Goal: Information Seeking & Learning: Find specific fact

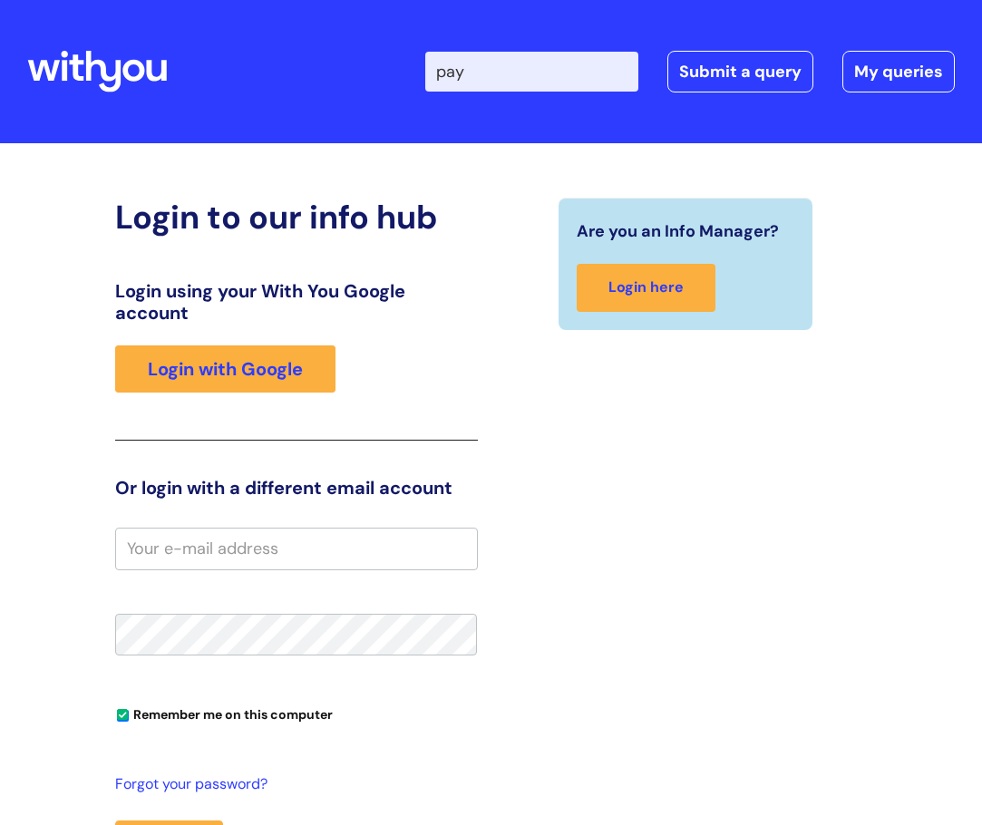
type input "pay"
click button "Search" at bounding box center [0, 0] width 0 height 0
click at [84, 73] on icon at bounding box center [97, 72] width 140 height 44
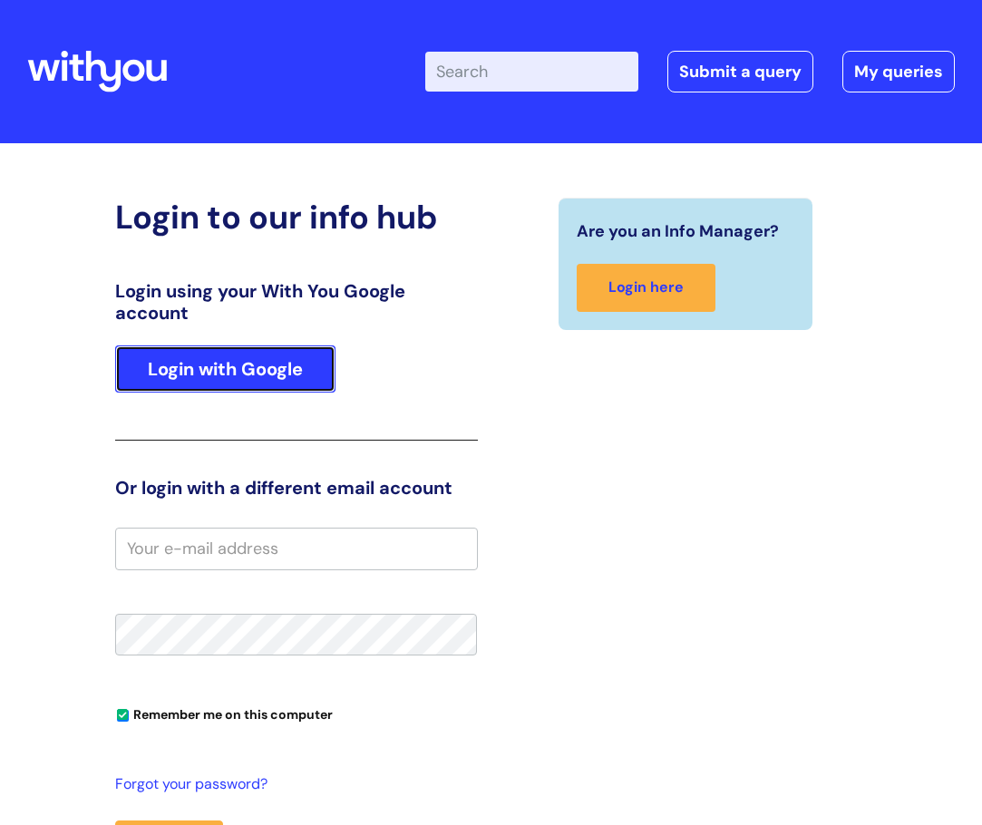
click at [247, 356] on link "Login with Google" at bounding box center [225, 368] width 220 height 47
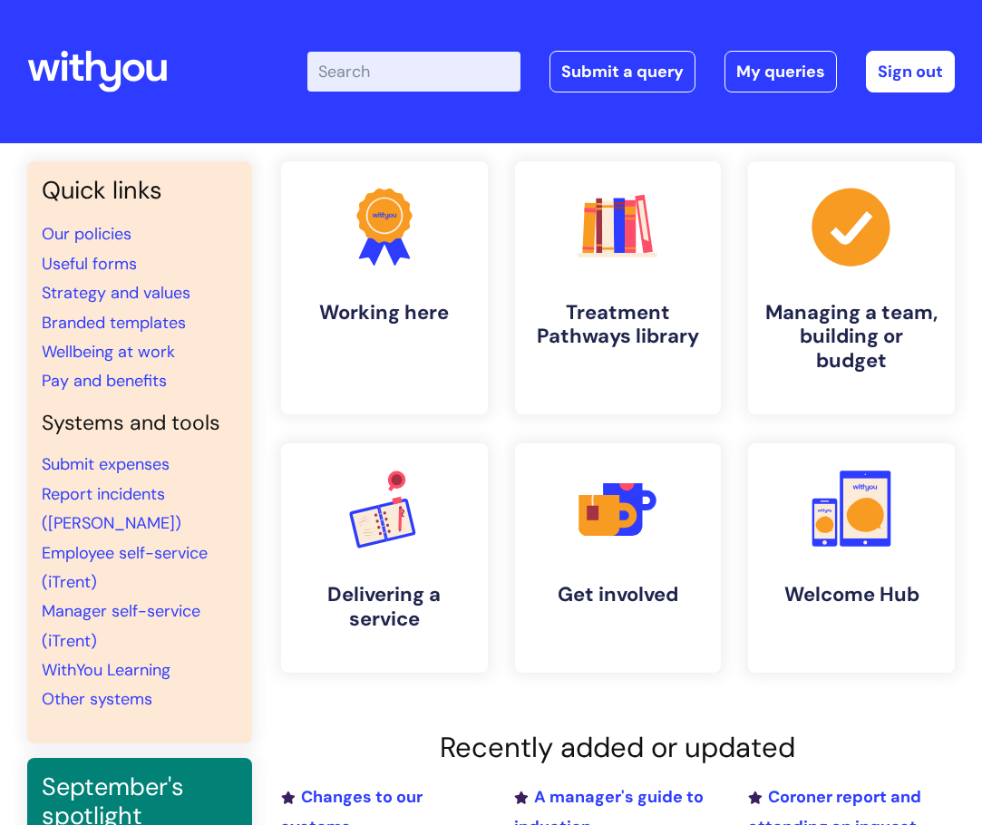
click at [424, 82] on input "Enter your search term here..." at bounding box center [413, 72] width 213 height 40
type input "pay"
click button "Search" at bounding box center [0, 0] width 0 height 0
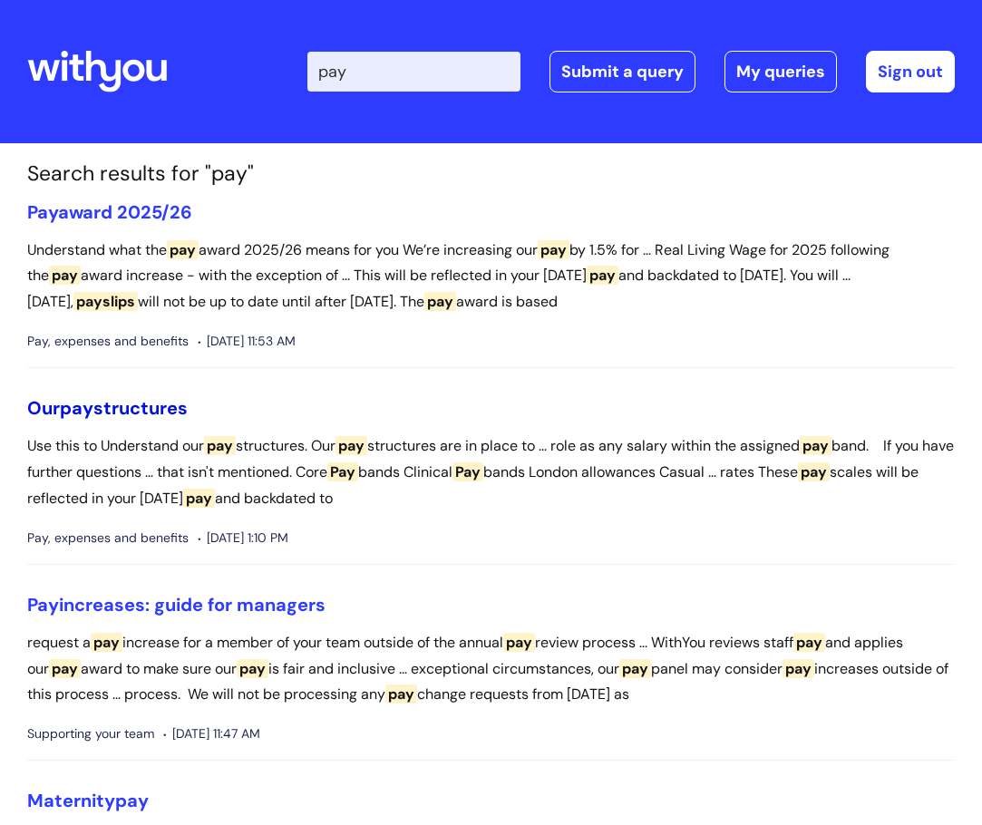
click at [133, 407] on link "Our pay structures" at bounding box center [107, 408] width 160 height 24
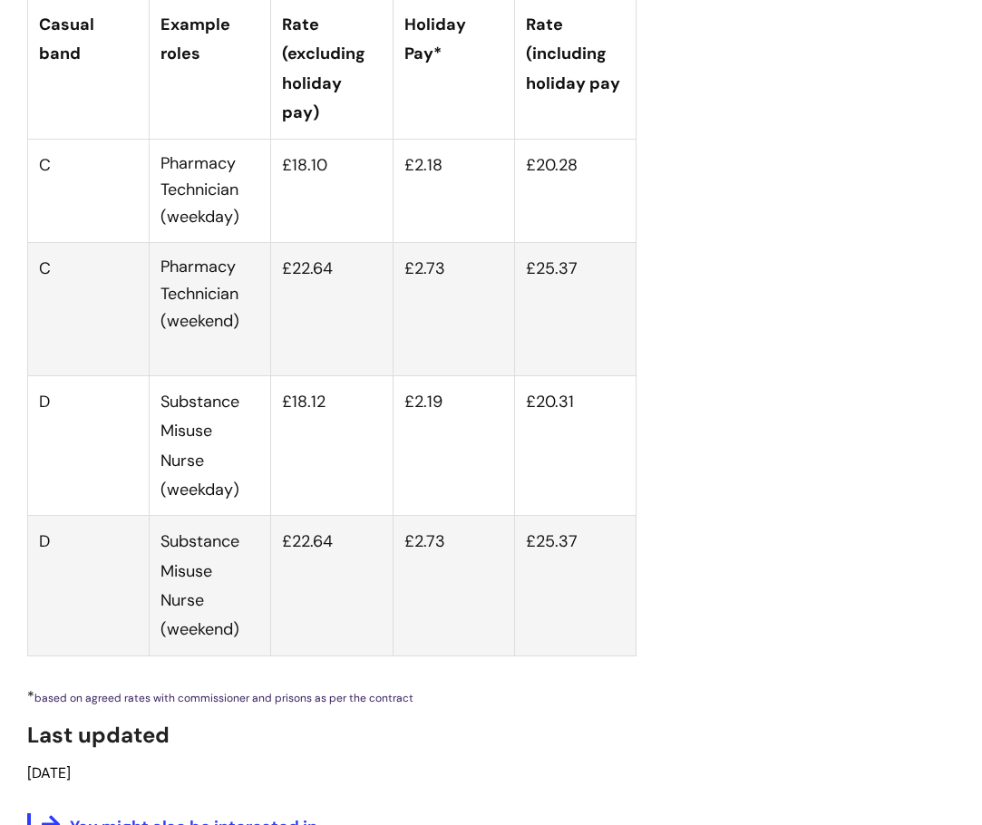
scroll to position [7615, 0]
